Goal: Complete application form

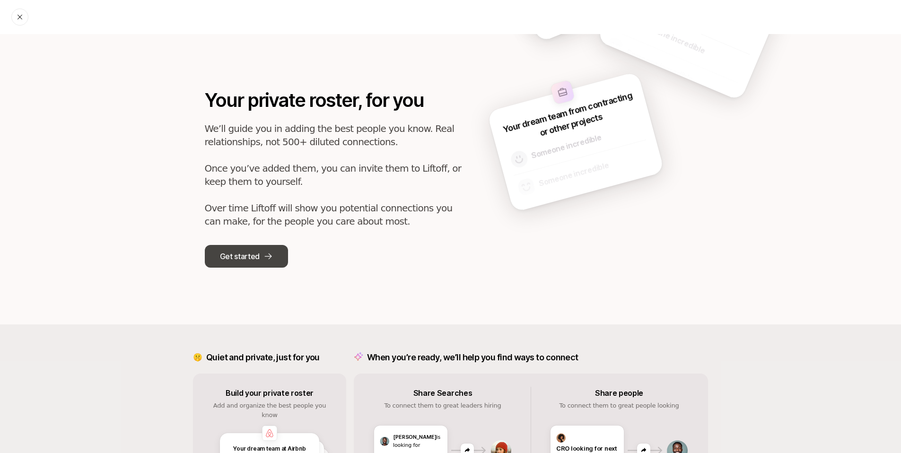
click at [262, 266] on button "Get started" at bounding box center [246, 256] width 83 height 23
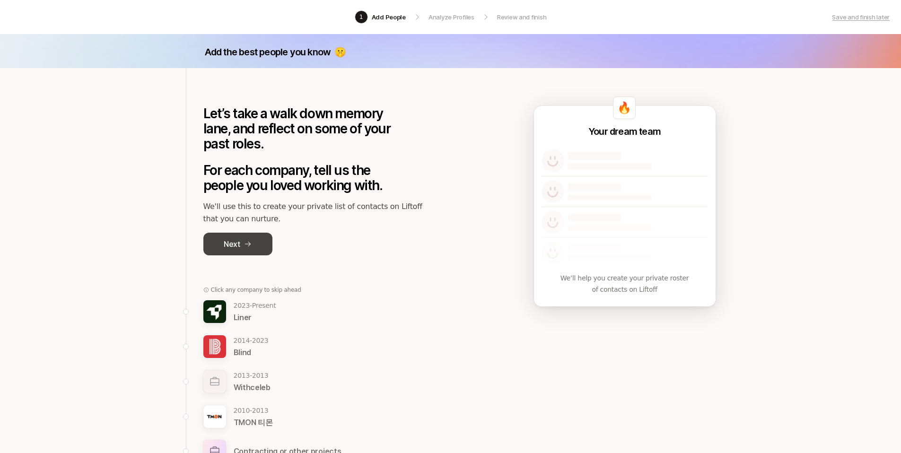
click at [244, 241] on icon at bounding box center [248, 244] width 8 height 8
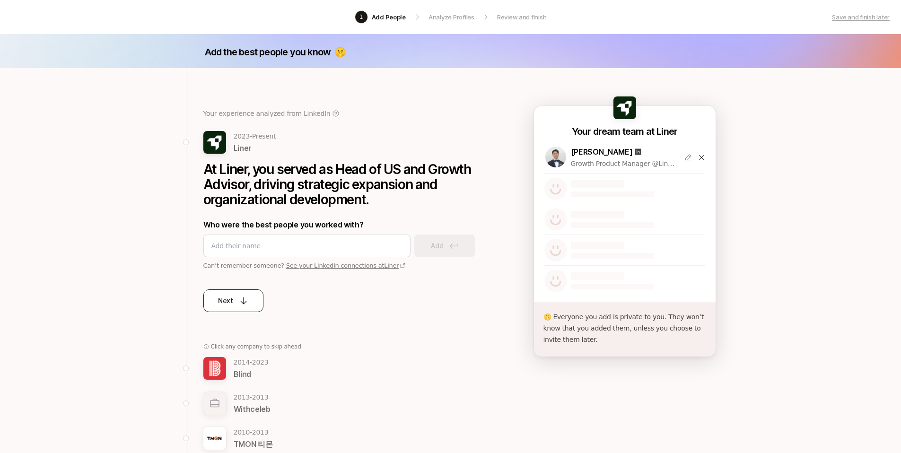
click at [243, 305] on icon at bounding box center [243, 300] width 9 height 9
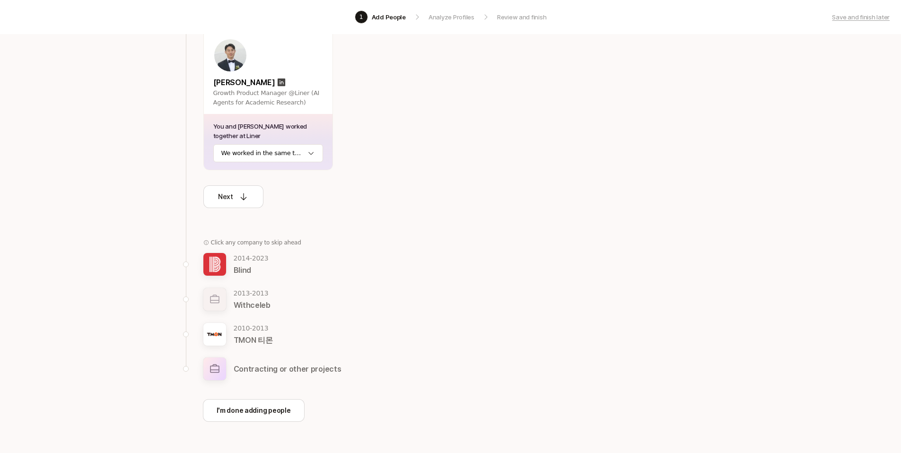
click at [248, 268] on p "Blind" at bounding box center [251, 270] width 35 height 12
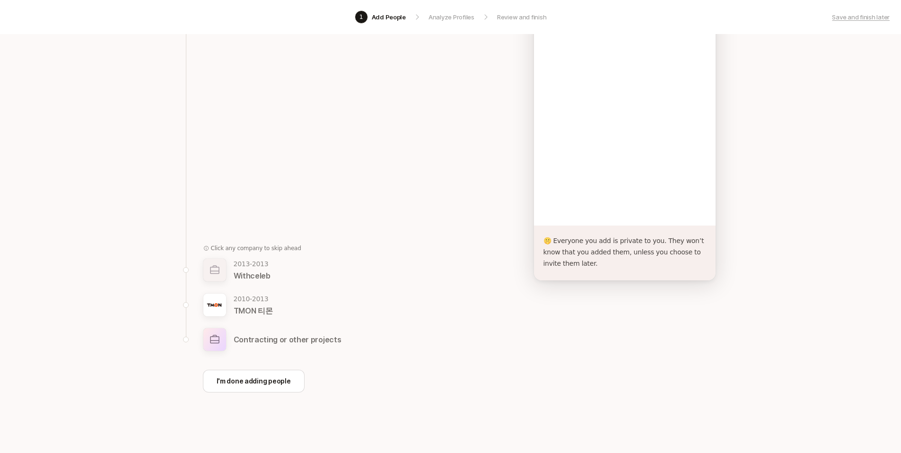
scroll to position [111, 0]
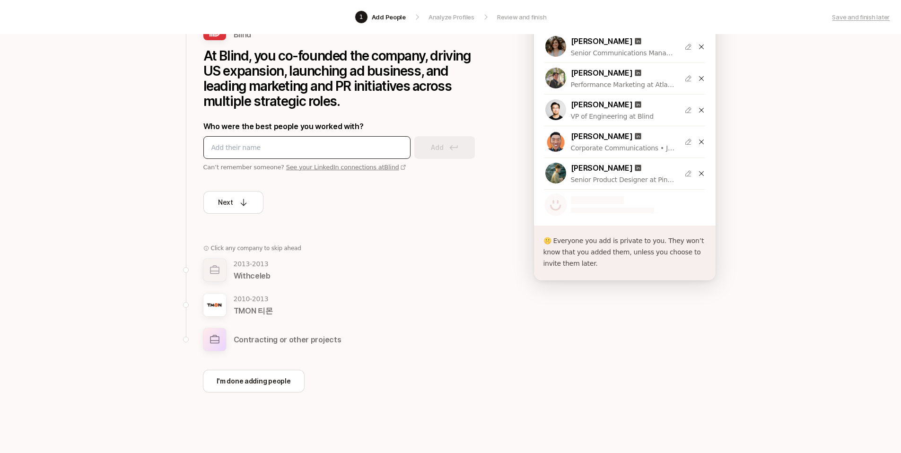
click at [290, 148] on input at bounding box center [306, 147] width 191 height 11
type input "crystal"
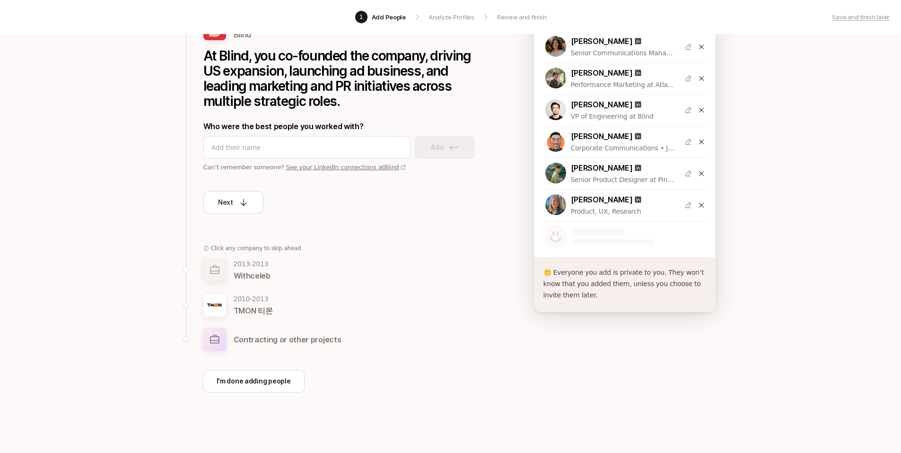
click at [639, 201] on div "[PERSON_NAME]" at bounding box center [624, 199] width 106 height 12
click at [636, 200] on icon at bounding box center [638, 200] width 6 height 6
